Goal: Check status: Check status

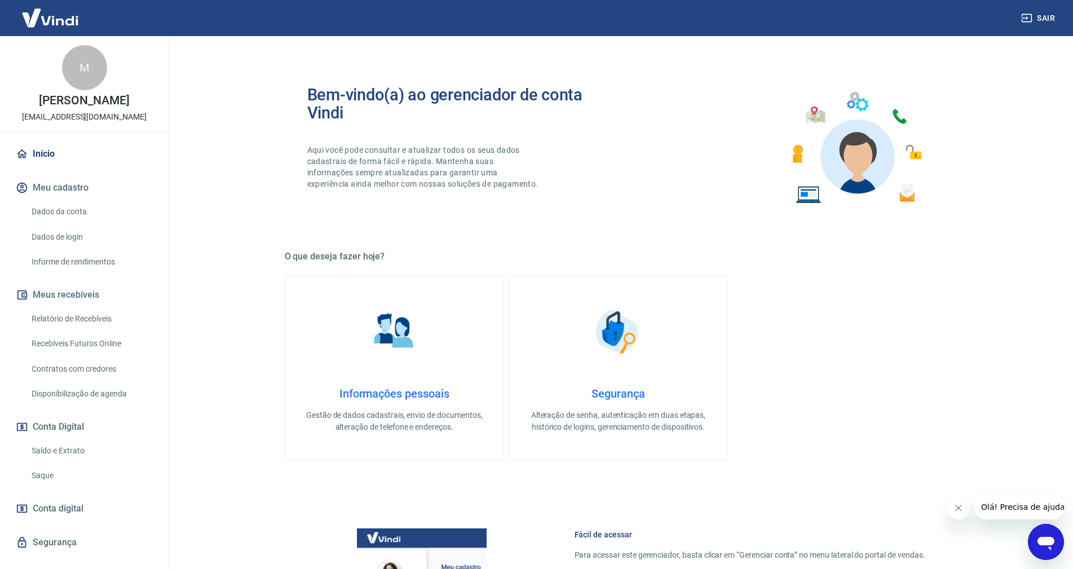
click at [74, 451] on link "Saldo e Extrato" at bounding box center [91, 450] width 128 height 23
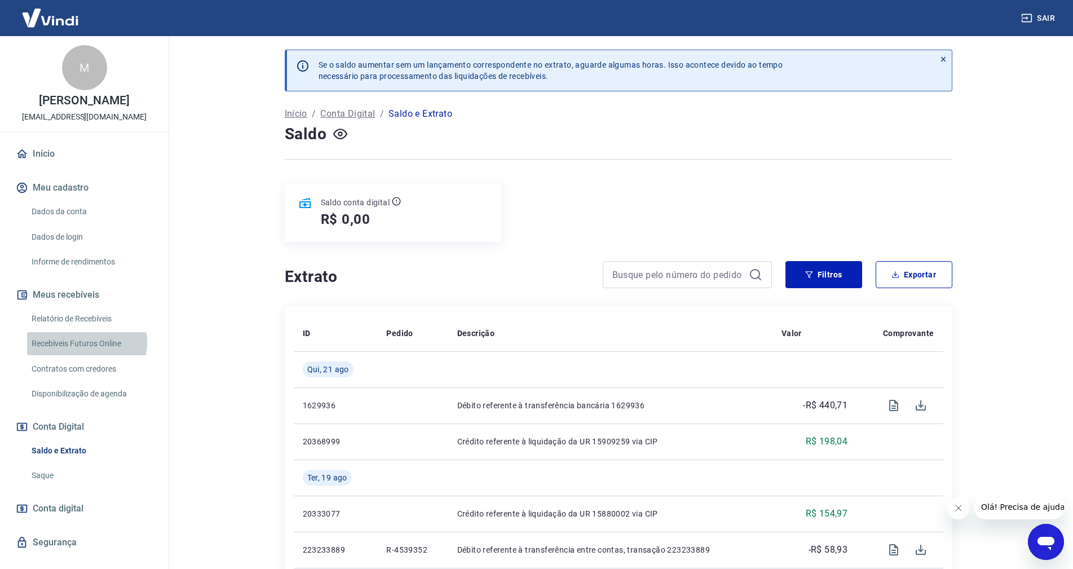
click at [85, 343] on link "Recebíveis Futuros Online" at bounding box center [91, 343] width 128 height 23
